Goal: Information Seeking & Learning: Learn about a topic

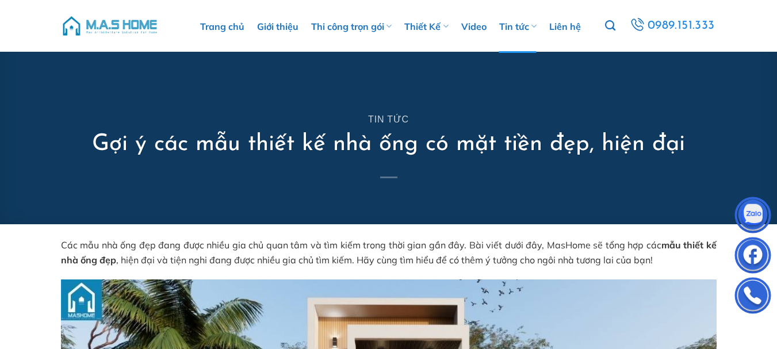
scroll to position [633, 0]
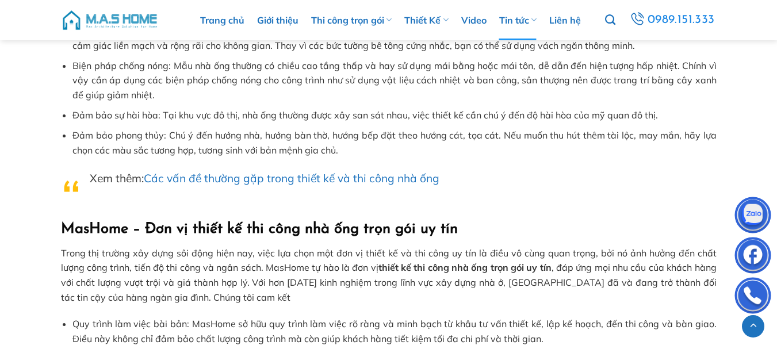
scroll to position [7653, 0]
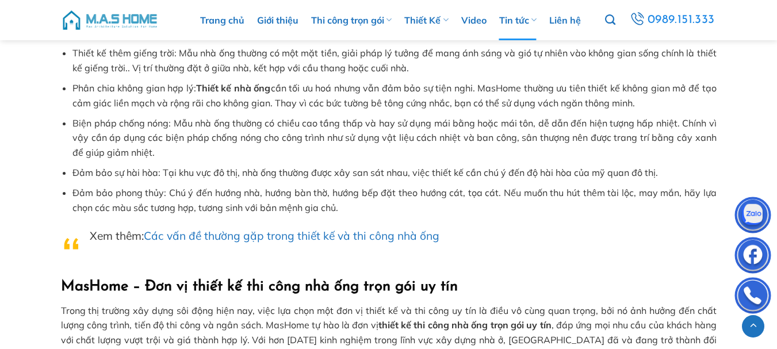
click at [355, 234] on link "Các vấn đề thường gặp trong thiết kế và thi công nhà ống" at bounding box center [292, 236] width 296 height 14
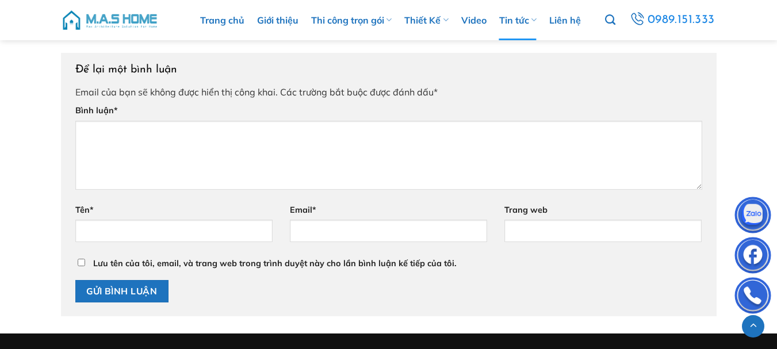
scroll to position [9840, 0]
